Goal: Task Accomplishment & Management: Complete application form

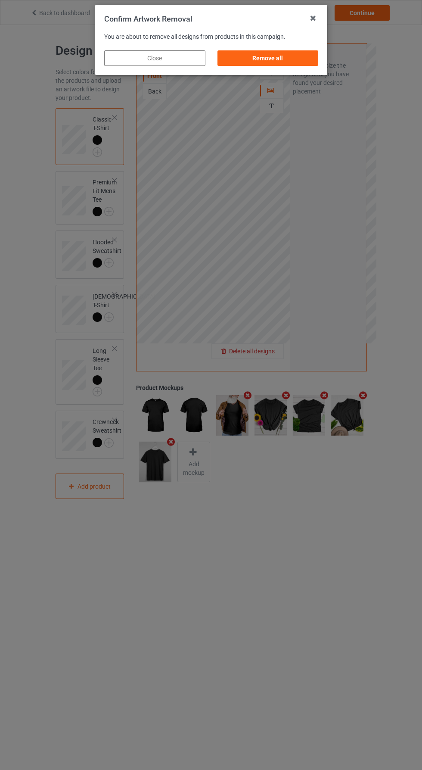
click at [253, 62] on div "Remove all" at bounding box center [267, 58] width 101 height 16
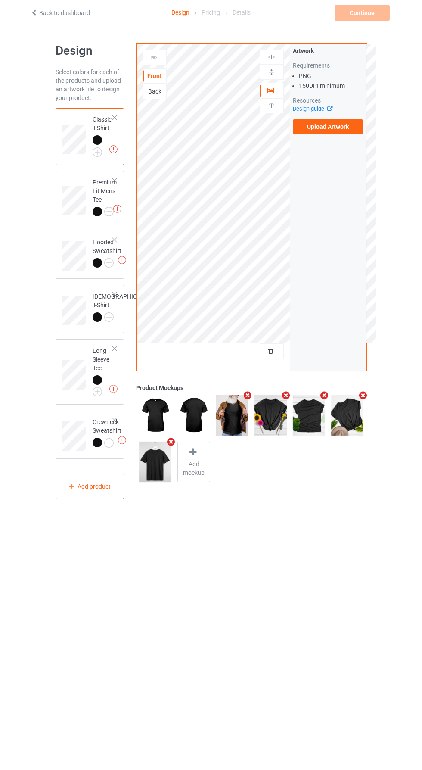
click at [317, 130] on label "Upload Artwork" at bounding box center [328, 126] width 71 height 15
click at [0, 0] on input "Upload Artwork" at bounding box center [0, 0] width 0 height 0
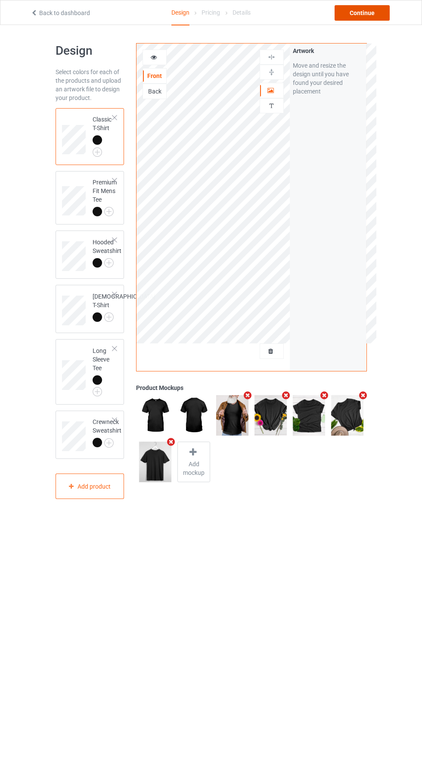
click at [365, 16] on div "Continue" at bounding box center [362, 13] width 55 height 16
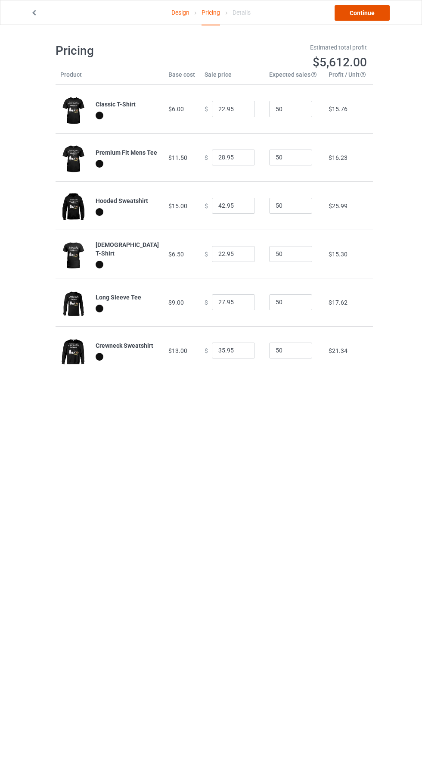
click at [372, 15] on link "Continue" at bounding box center [362, 13] width 55 height 16
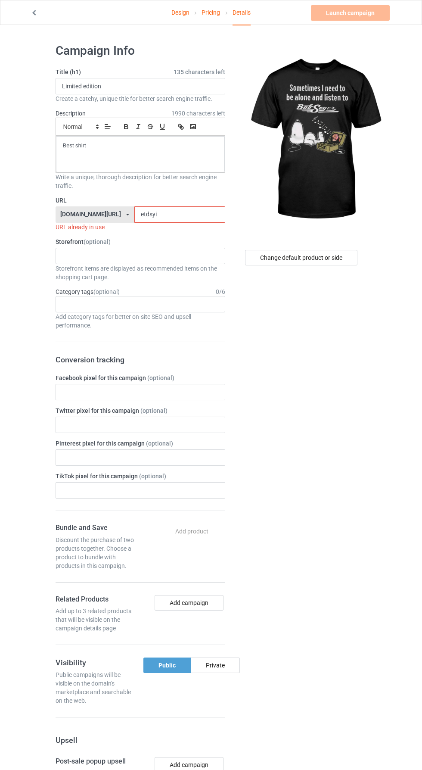
click at [157, 210] on input "etdsyi" at bounding box center [179, 214] width 91 height 16
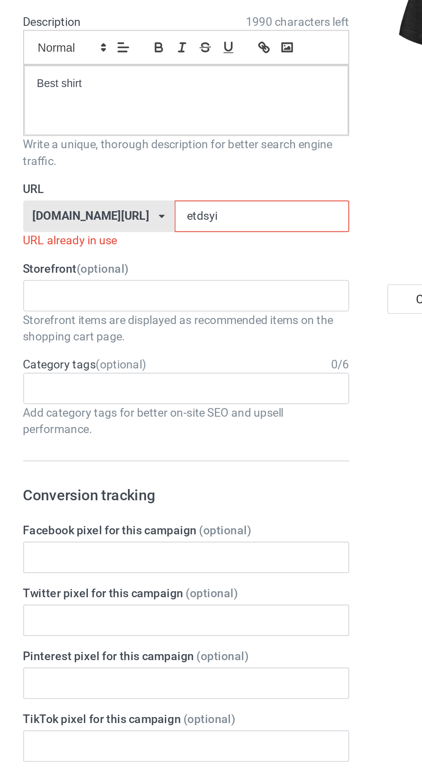
click at [136, 212] on input "etdsyi" at bounding box center [179, 214] width 91 height 16
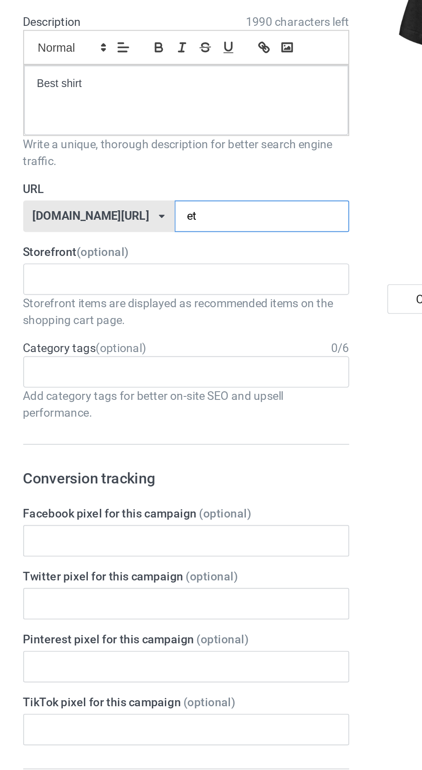
type input "e"
type input "Bobfdery"
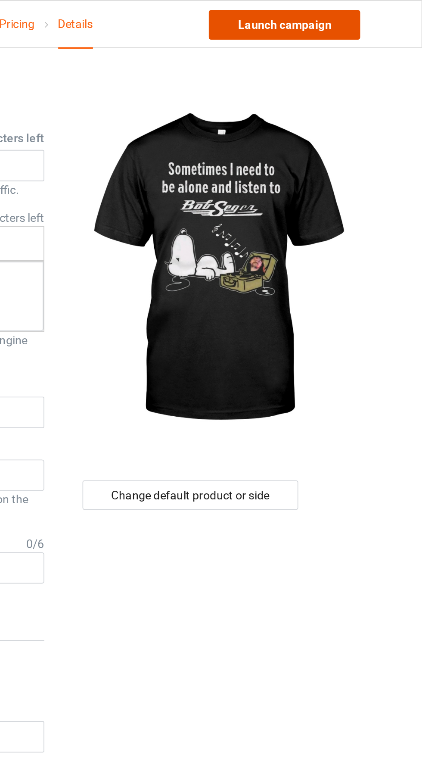
click at [346, 14] on link "Launch campaign" at bounding box center [350, 13] width 79 height 16
